Goal: Check status

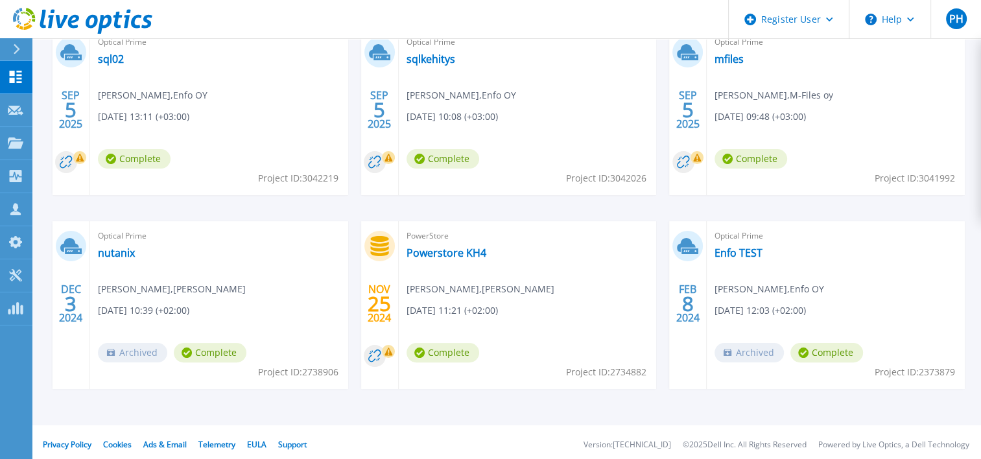
scroll to position [259, 0]
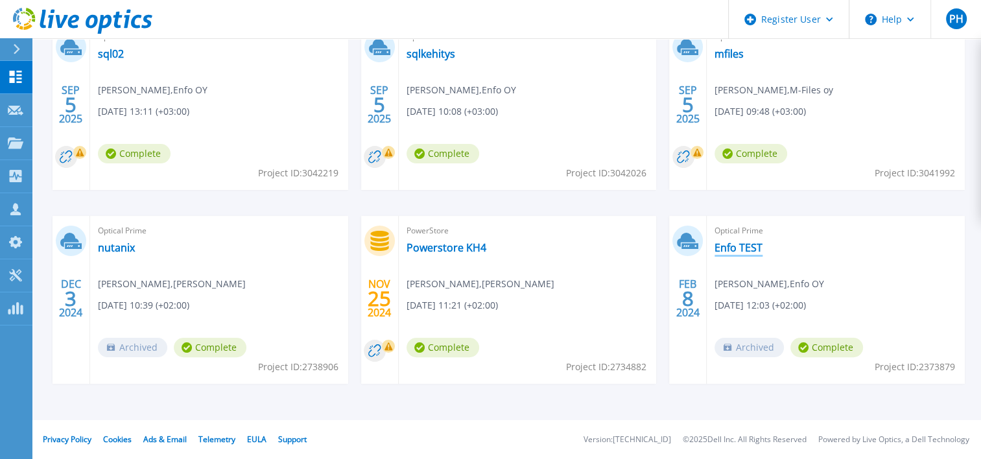
click at [742, 243] on link "Enfo TEST" at bounding box center [739, 247] width 48 height 13
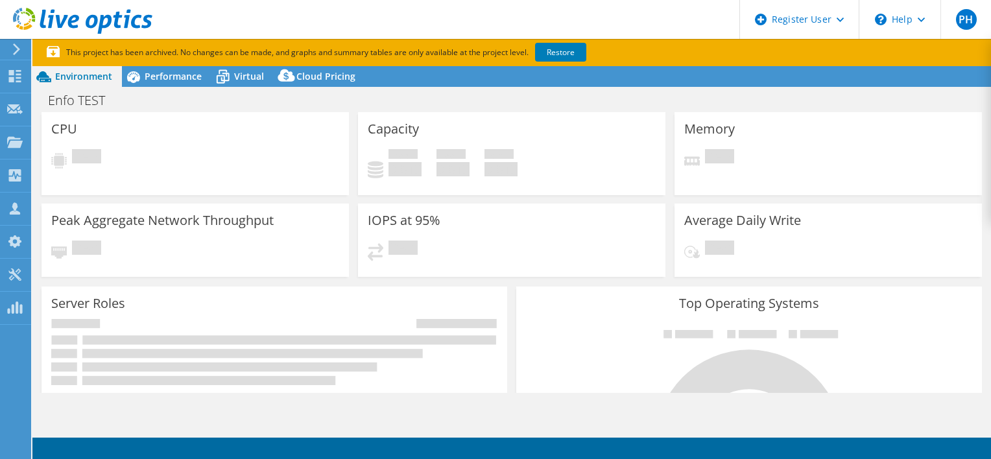
select select "EUFrankfurt"
select select "EUR"
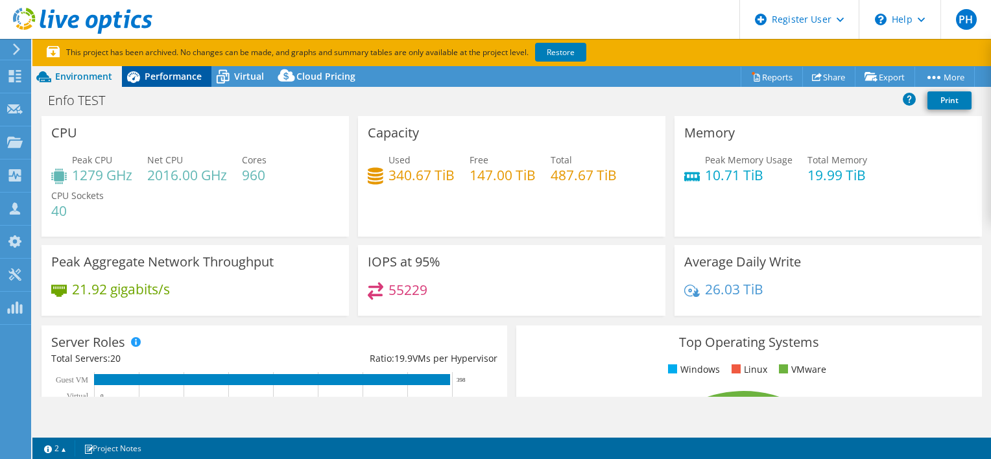
click at [163, 72] on span "Performance" at bounding box center [173, 76] width 57 height 12
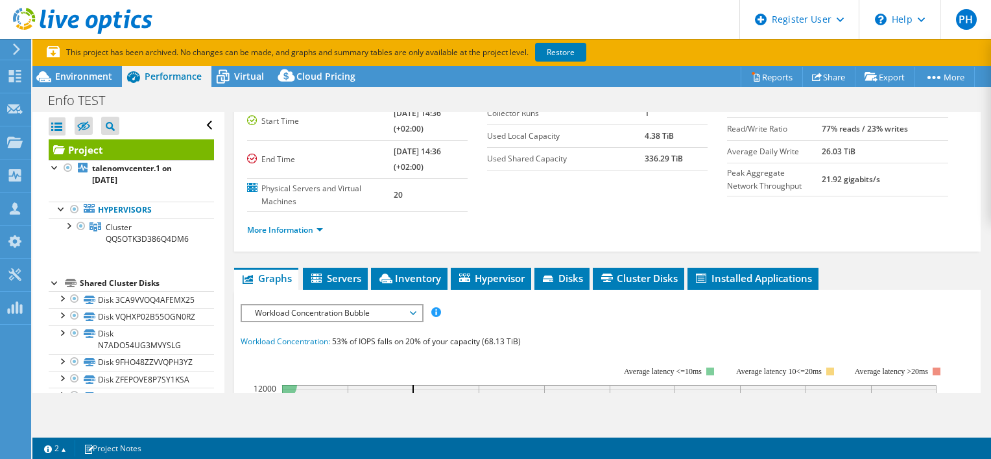
scroll to position [119, 0]
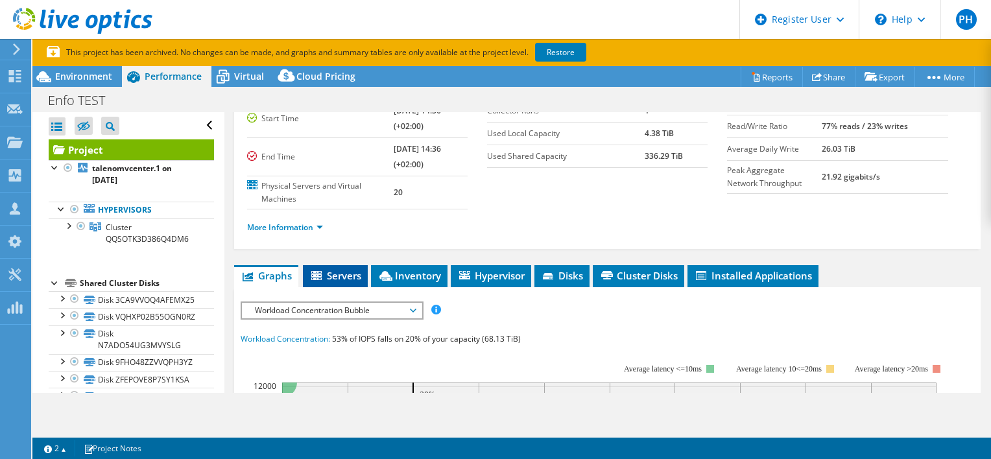
click at [338, 272] on span "Servers" at bounding box center [335, 275] width 52 height 13
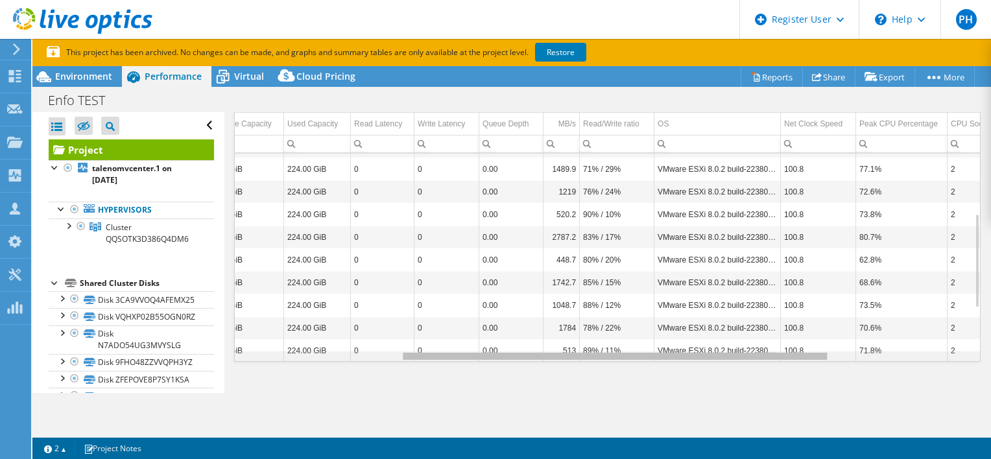
scroll to position [0, 113]
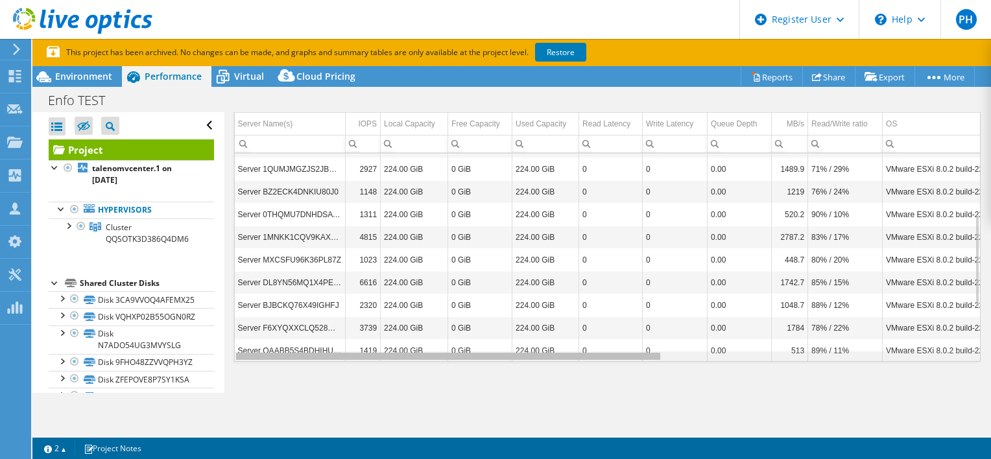
drag, startPoint x: 594, startPoint y: 355, endPoint x: 592, endPoint y: 397, distance: 41.6
click at [592, 397] on body "PH Dell User [PERSON_NAME] [PERSON_NAME][EMAIL_ADDRESS][DOMAIN_NAME] Dell My Pr…" at bounding box center [495, 229] width 991 height 459
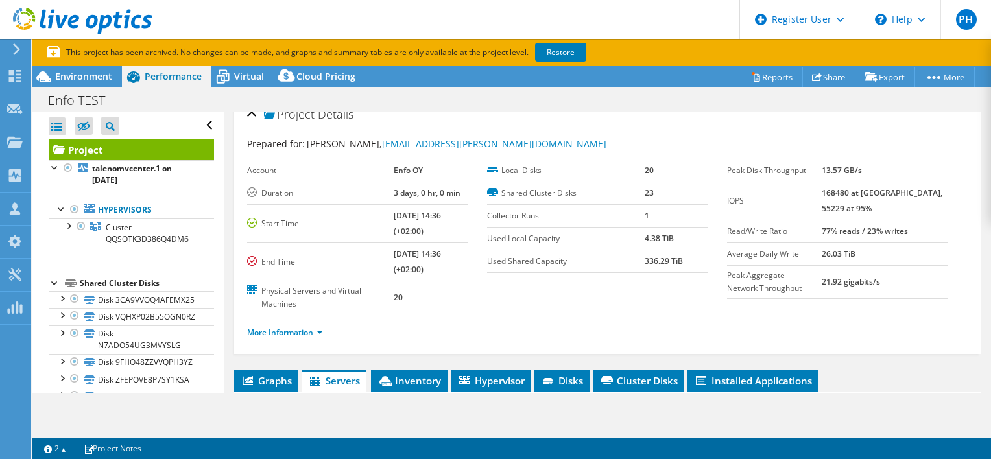
click at [302, 331] on link "More Information" at bounding box center [285, 332] width 76 height 11
